Goal: Task Accomplishment & Management: Use online tool/utility

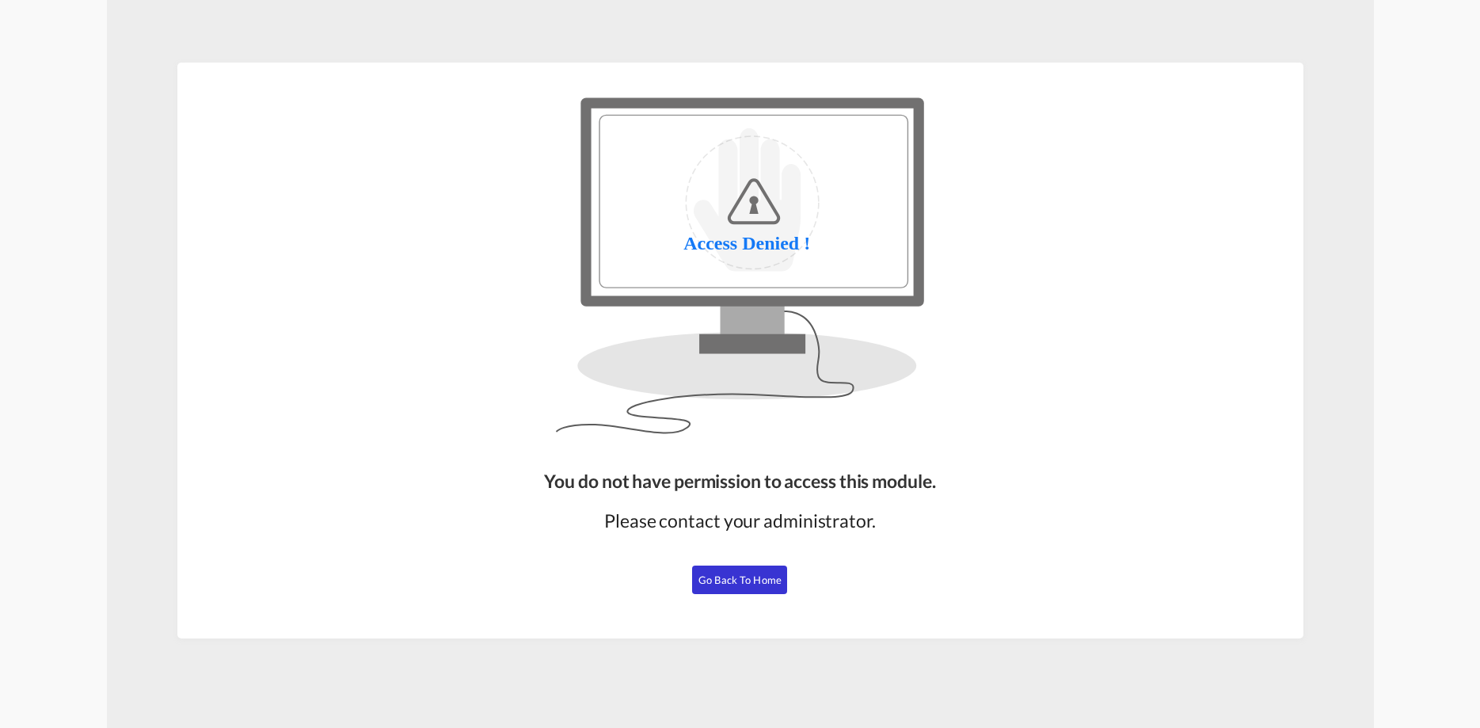
click at [758, 567] on button "Go Back to Home" at bounding box center [739, 580] width 95 height 29
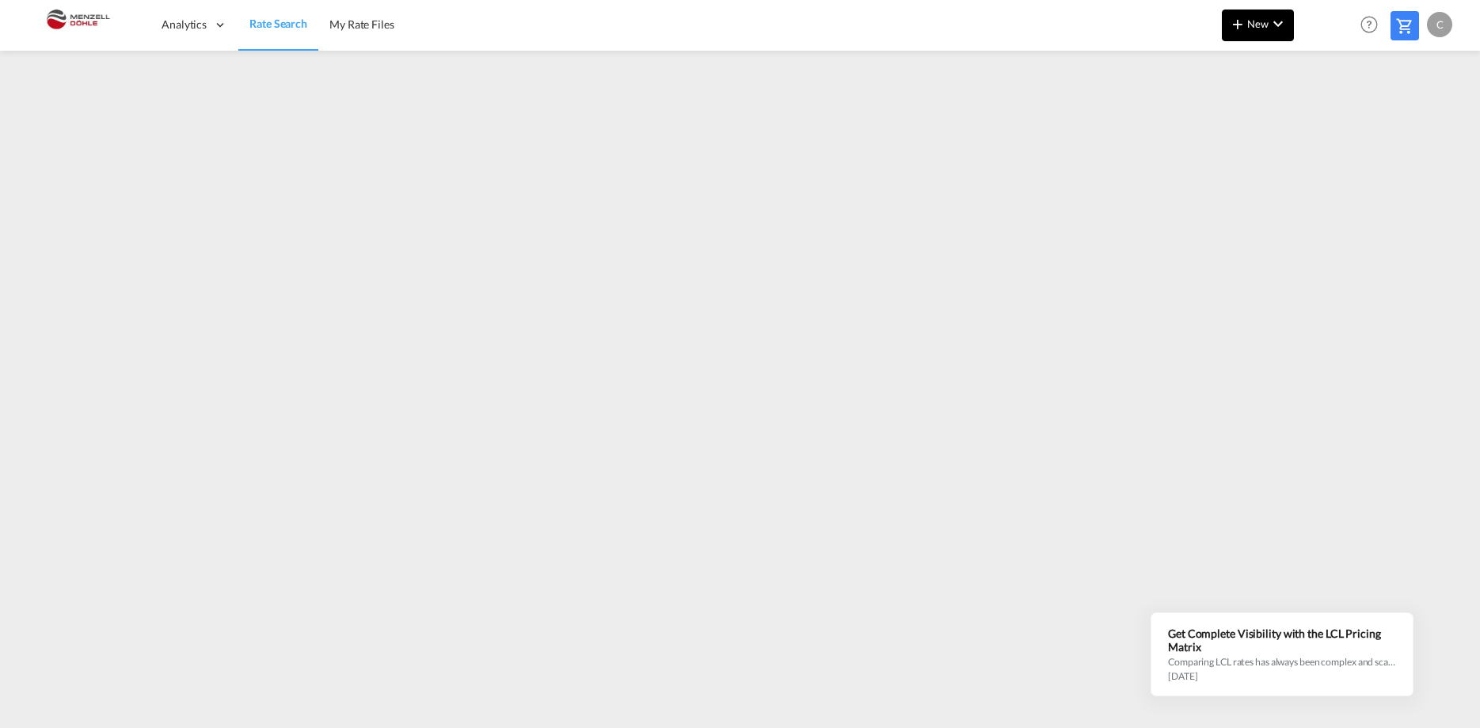
click at [1265, 21] on span "New" at bounding box center [1258, 23] width 59 height 13
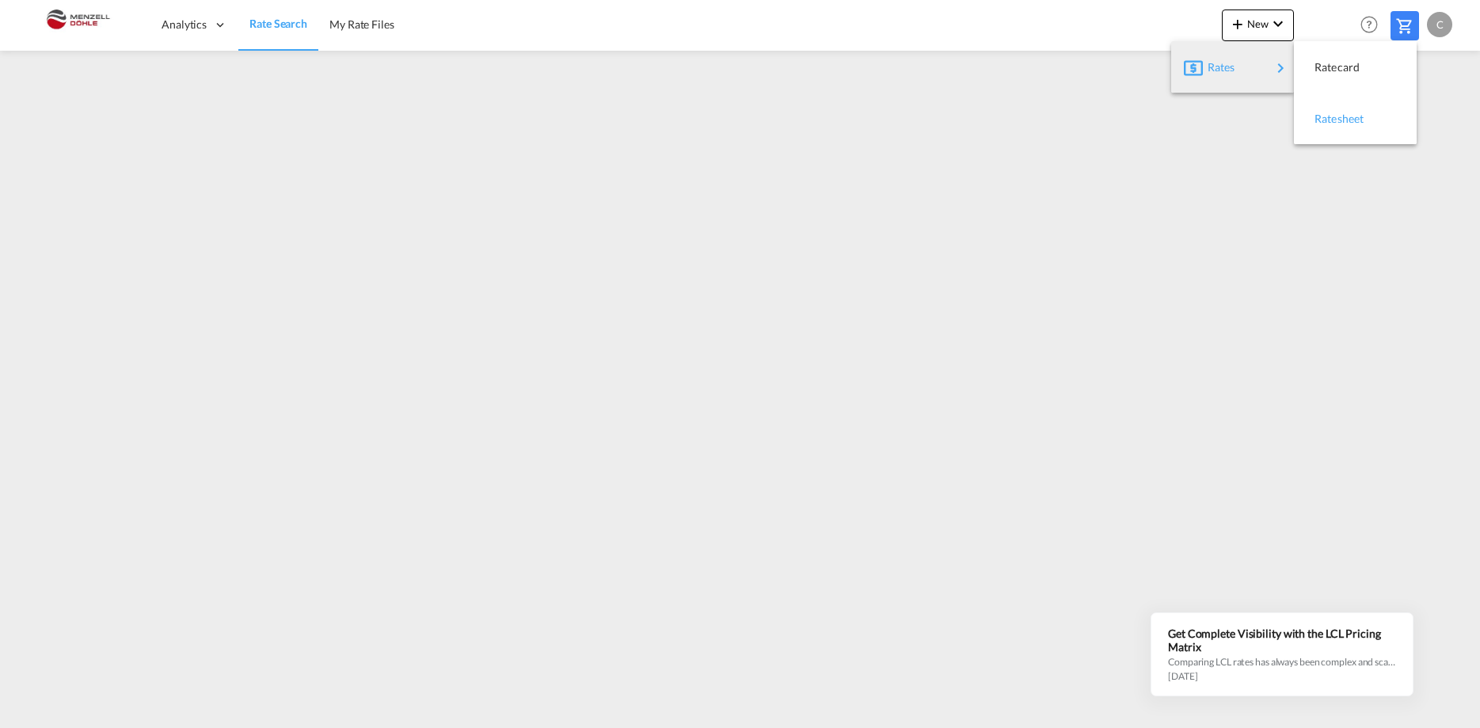
click at [1332, 116] on span "Ratesheet" at bounding box center [1323, 119] width 17 height 32
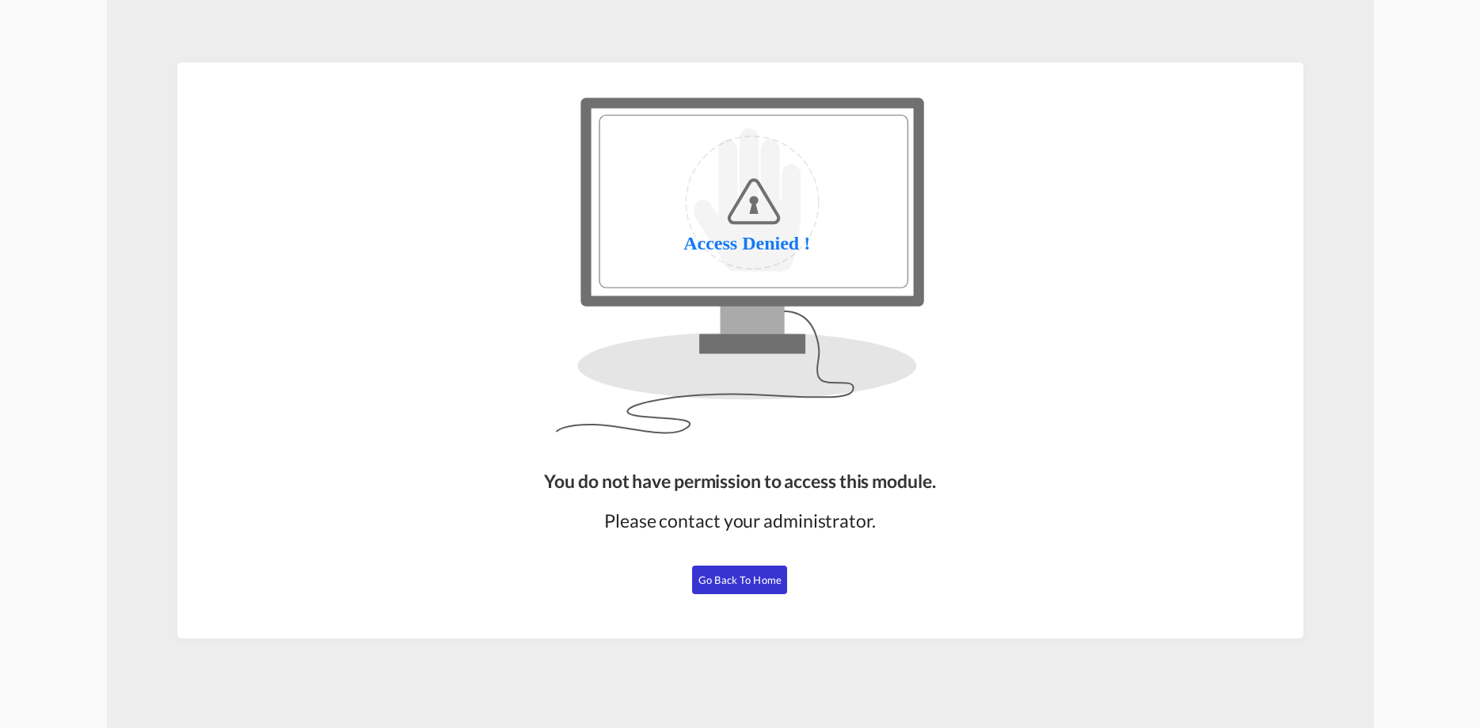
click at [748, 583] on span "Go Back to Home" at bounding box center [740, 579] width 83 height 13
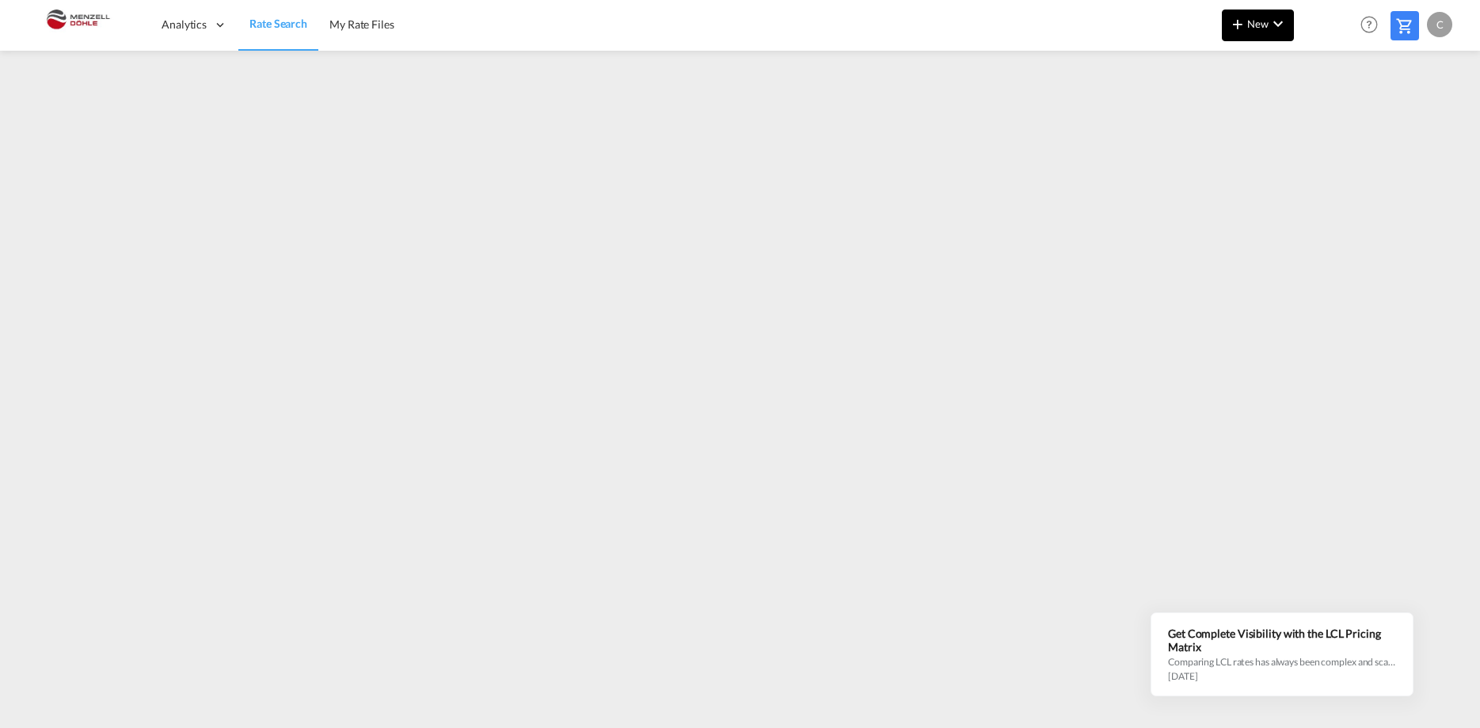
click at [1284, 21] on md-icon "icon-chevron-down" at bounding box center [1278, 23] width 19 height 19
click at [371, 26] on md-backdrop at bounding box center [740, 364] width 1480 height 728
click at [372, 21] on span "My Rate Files" at bounding box center [362, 23] width 65 height 13
click at [1249, 21] on span "New" at bounding box center [1258, 23] width 59 height 13
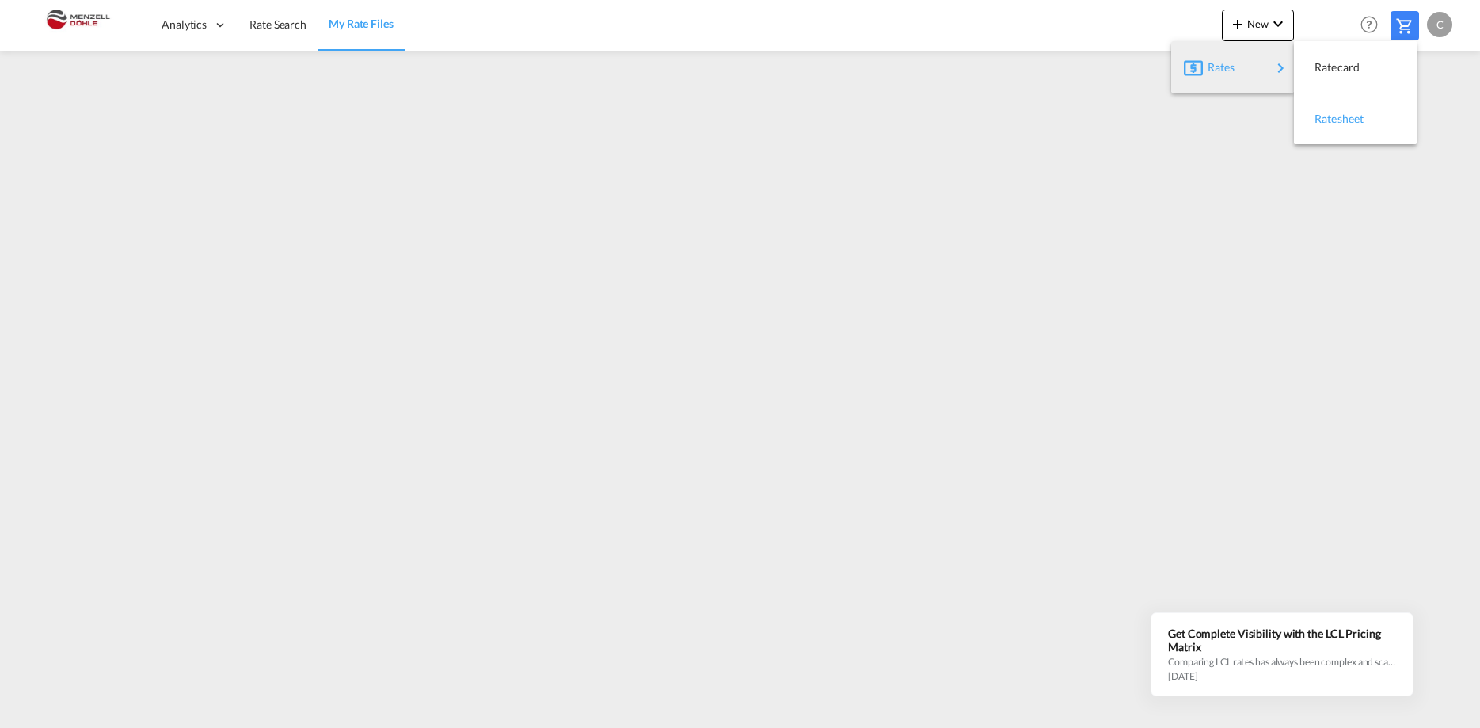
click at [1377, 116] on div "Ratesheet" at bounding box center [1355, 119] width 97 height 40
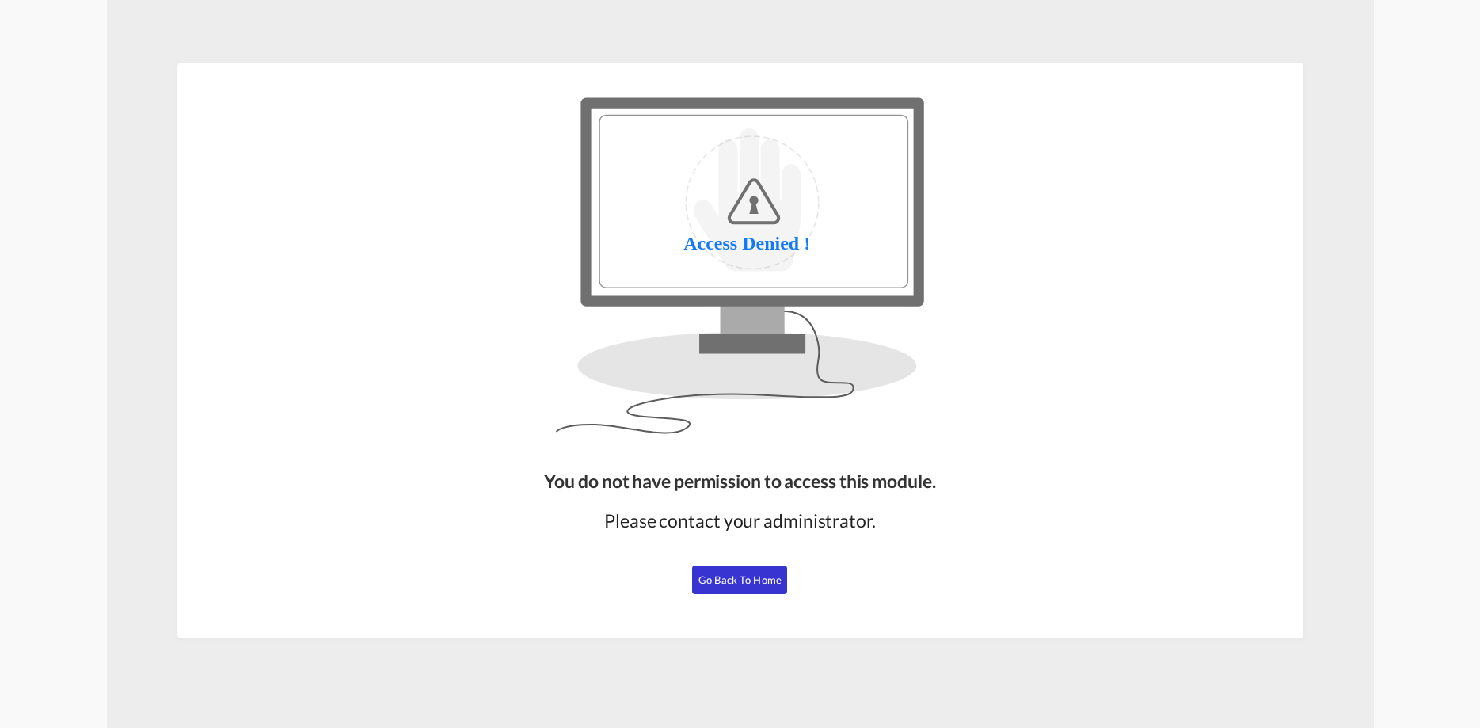
click at [742, 585] on span "Go Back to Home" at bounding box center [740, 579] width 83 height 13
